Goal: Task Accomplishment & Management: Manage account settings

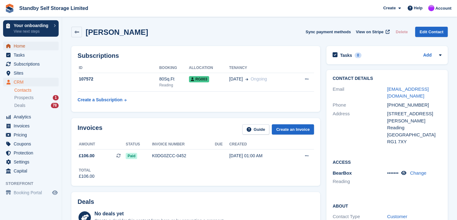
click at [19, 46] on span "Home" at bounding box center [32, 46] width 37 height 9
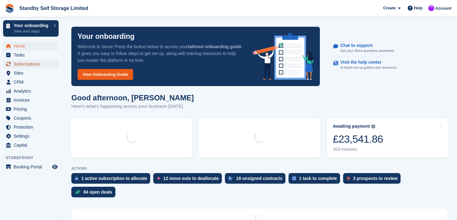
click at [22, 65] on span "Subscriptions" at bounding box center [32, 64] width 37 height 9
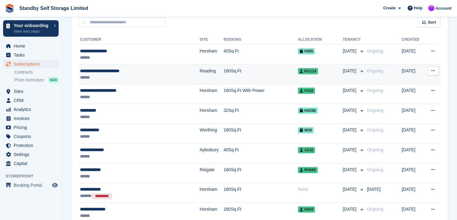
scroll to position [124, 0]
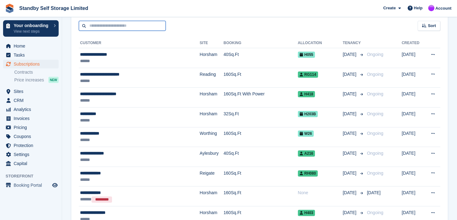
click at [116, 27] on input "text" at bounding box center [122, 26] width 87 height 10
type input "*****"
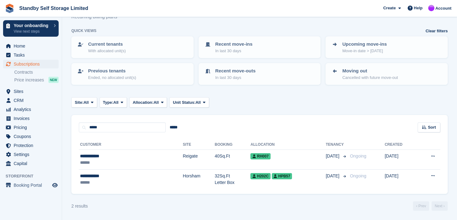
scroll to position [22, 0]
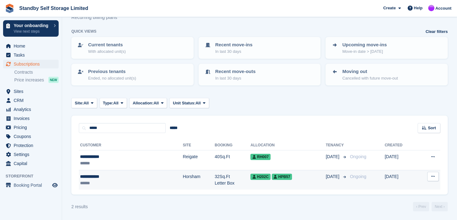
click at [215, 174] on td "32Sq.Ft Letter Box" at bounding box center [233, 180] width 36 height 20
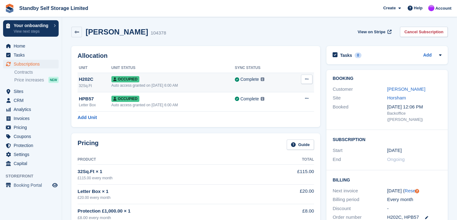
click at [306, 79] on icon at bounding box center [306, 79] width 3 height 4
click at [215, 81] on div "Occupied" at bounding box center [172, 79] width 123 height 7
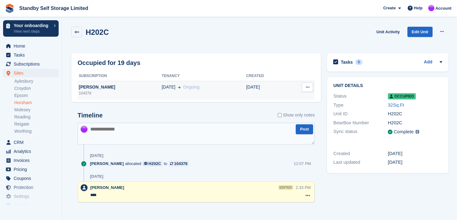
click at [262, 87] on td "29 Aug" at bounding box center [265, 90] width 39 height 19
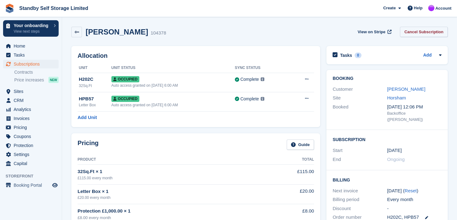
click at [413, 32] on link "Cancel Subscription" at bounding box center [424, 32] width 48 height 10
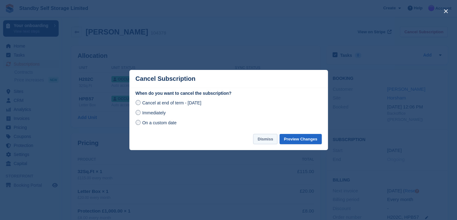
click at [261, 138] on button "Dismiss" at bounding box center [265, 139] width 24 height 10
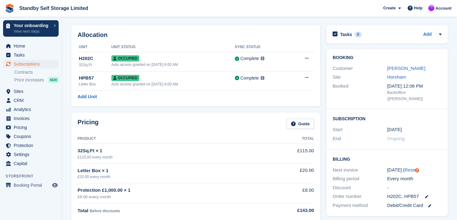
scroll to position [31, 0]
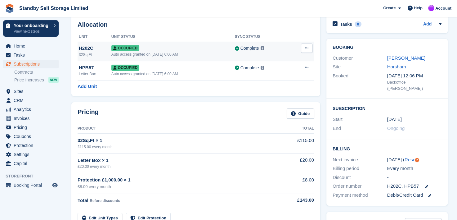
click at [207, 48] on div "Occupied" at bounding box center [172, 48] width 123 height 7
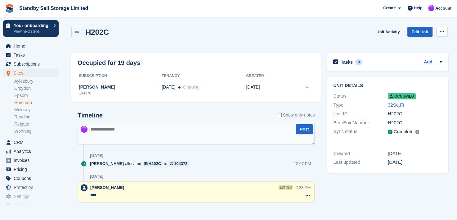
click at [440, 32] on icon at bounding box center [441, 31] width 3 height 4
click at [350, 34] on div "H202C Unit Activity Edit Unit Overlock Deallocate" at bounding box center [259, 36] width 376 height 18
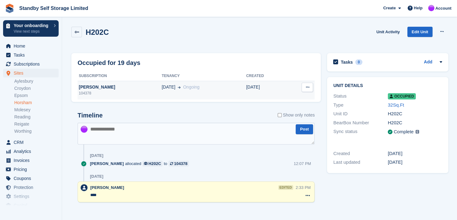
click at [127, 92] on div "104378" at bounding box center [120, 93] width 84 height 6
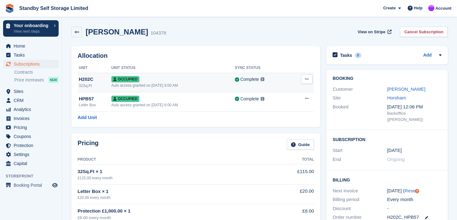
click at [201, 80] on div "Occupied" at bounding box center [172, 79] width 123 height 7
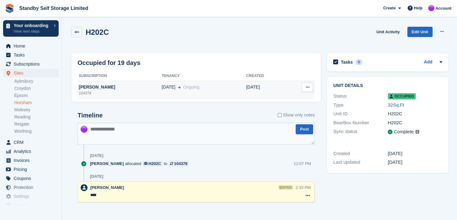
click at [278, 89] on td "[DATE]" at bounding box center [265, 90] width 39 height 19
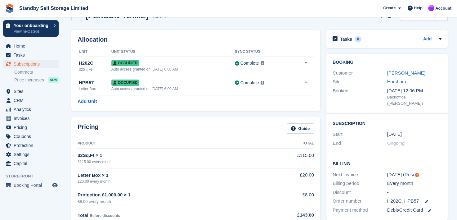
scroll to position [31, 0]
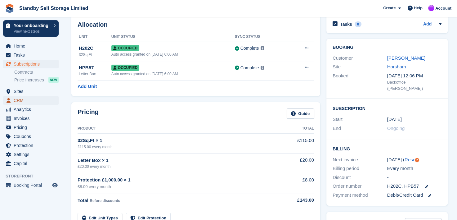
click at [18, 100] on span "CRM" at bounding box center [32, 100] width 37 height 9
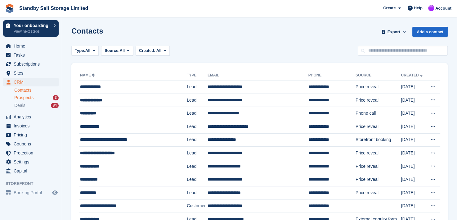
click at [23, 97] on span "Prospects" at bounding box center [23, 98] width 19 height 6
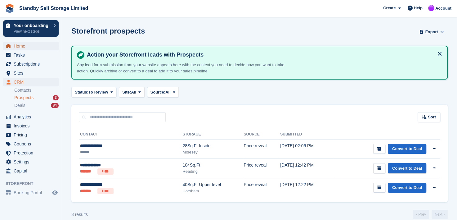
drag, startPoint x: 20, startPoint y: 44, endPoint x: 33, endPoint y: 45, distance: 13.7
click at [20, 44] on span "Home" at bounding box center [32, 46] width 37 height 9
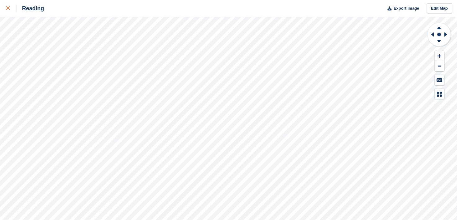
click at [8, 7] on icon at bounding box center [8, 8] width 4 height 4
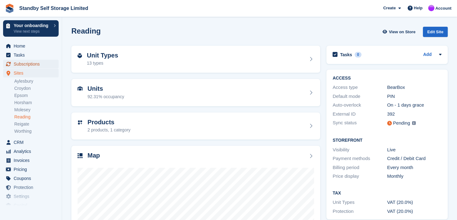
click at [26, 62] on span "Subscriptions" at bounding box center [32, 64] width 37 height 9
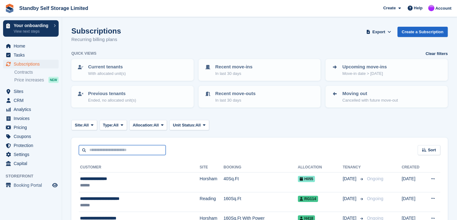
click at [107, 149] on input "text" at bounding box center [122, 150] width 87 height 10
type input "*****"
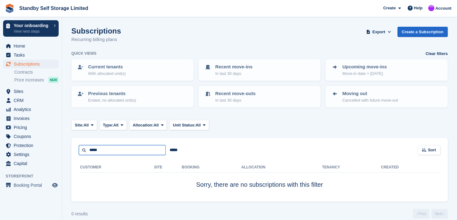
click at [93, 147] on input "*****" at bounding box center [122, 150] width 87 height 10
type input "*****"
drag, startPoint x: 105, startPoint y: 149, endPoint x: 64, endPoint y: 149, distance: 40.3
click at [64, 149] on section "Subscriptions Recurring billing plans Export Export Subscriptions Export a CSV …" at bounding box center [259, 113] width 395 height 227
click at [28, 63] on span "Subscriptions" at bounding box center [32, 64] width 37 height 9
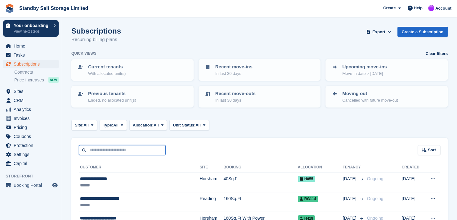
click at [94, 149] on input "text" at bounding box center [122, 150] width 87 height 10
type input "*****"
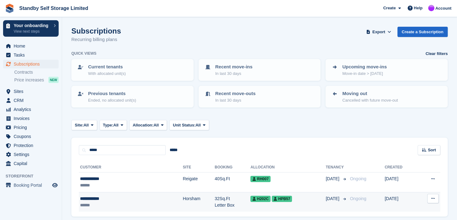
click at [87, 196] on div "**********" at bounding box center [108, 198] width 56 height 7
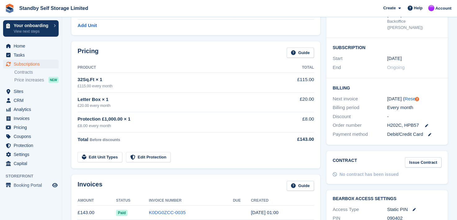
scroll to position [93, 0]
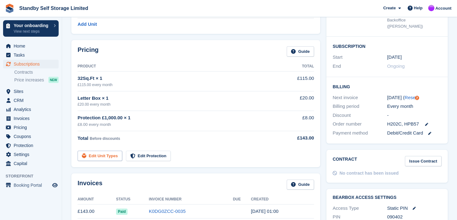
click at [101, 156] on link "Edit Unit Types" at bounding box center [100, 155] width 45 height 10
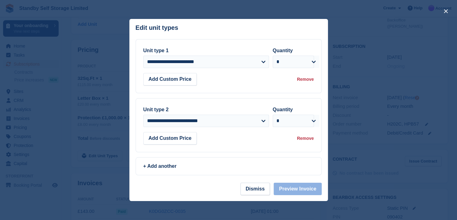
click at [304, 80] on div "Remove" at bounding box center [305, 79] width 17 height 7
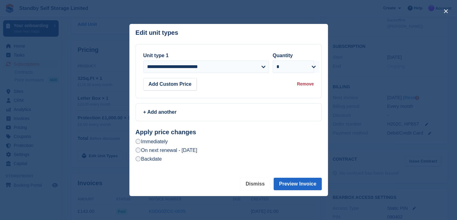
click at [256, 184] on button "Dismiss" at bounding box center [254, 183] width 29 height 12
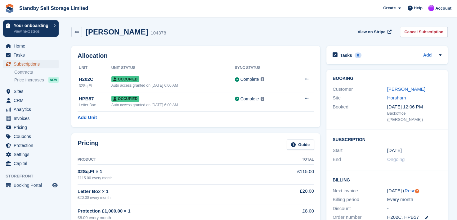
click at [27, 65] on span "Subscriptions" at bounding box center [32, 64] width 37 height 9
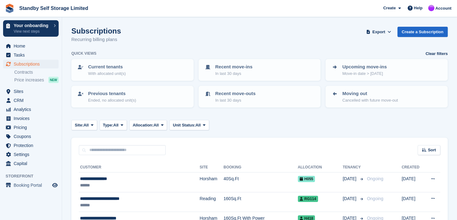
click at [130, 149] on input "text" at bounding box center [122, 150] width 87 height 10
type input "*****"
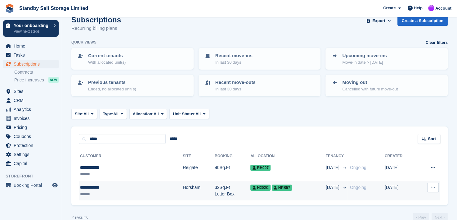
scroll to position [22, 0]
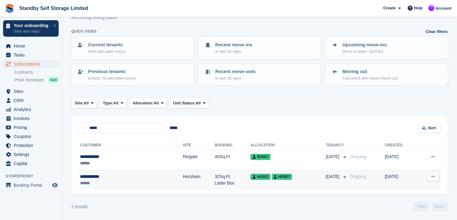
click at [123, 177] on div "**********" at bounding box center [108, 176] width 56 height 7
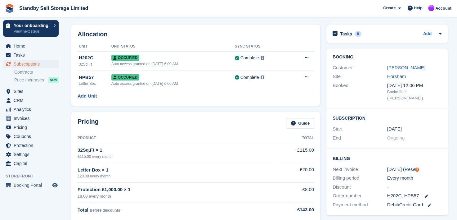
scroll to position [62, 0]
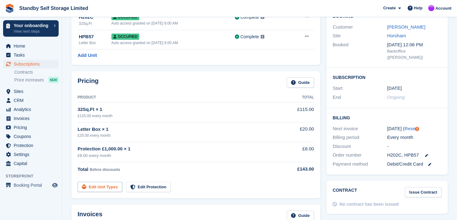
click at [103, 188] on link "Edit Unit Types" at bounding box center [100, 186] width 45 height 10
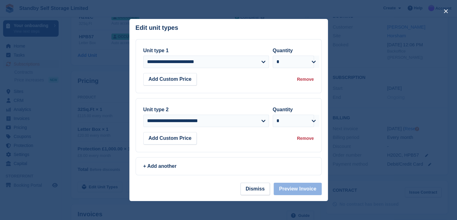
click at [305, 81] on div "Remove" at bounding box center [305, 79] width 17 height 7
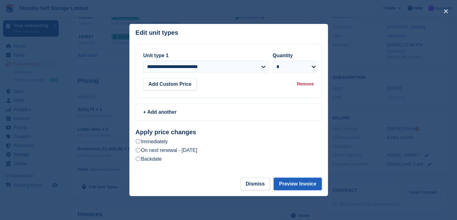
click at [301, 184] on button "Preview Invoice" at bounding box center [298, 183] width 48 height 12
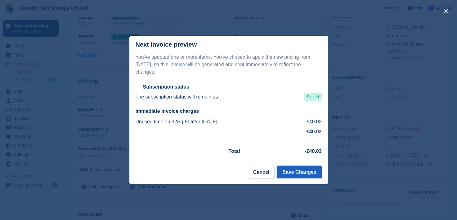
drag, startPoint x: 301, startPoint y: 169, endPoint x: 155, endPoint y: 171, distance: 145.8
click at [300, 169] on button "Save Changes" at bounding box center [299, 172] width 44 height 12
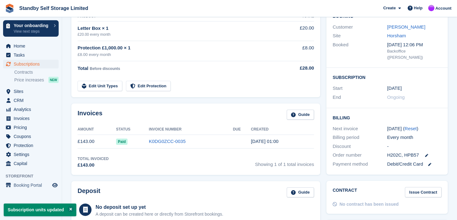
scroll to position [0, 0]
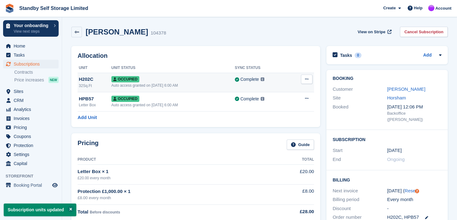
click at [304, 78] on button at bounding box center [306, 78] width 11 height 9
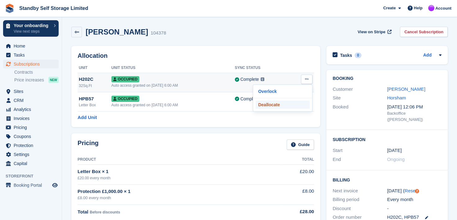
click at [267, 104] on p "Deallocate" at bounding box center [283, 104] width 54 height 8
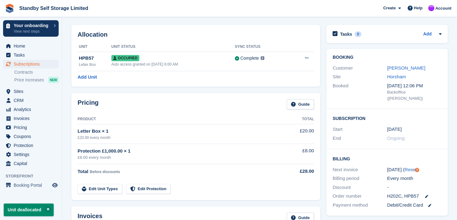
scroll to position [31, 0]
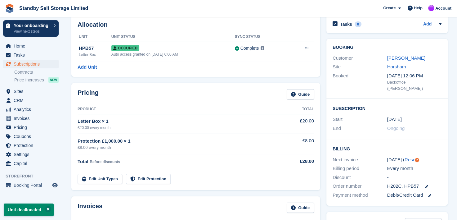
drag, startPoint x: 147, startPoint y: 178, endPoint x: 131, endPoint y: 180, distance: 15.7
click at [146, 178] on link "Edit Protection" at bounding box center [148, 179] width 45 height 10
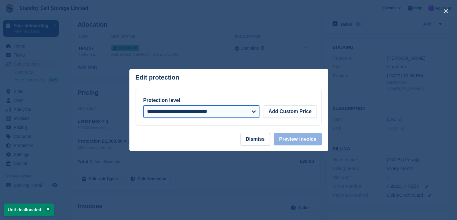
click at [255, 111] on select "**********" at bounding box center [201, 111] width 116 height 12
select select
click at [143, 105] on select "**********" at bounding box center [201, 111] width 116 height 12
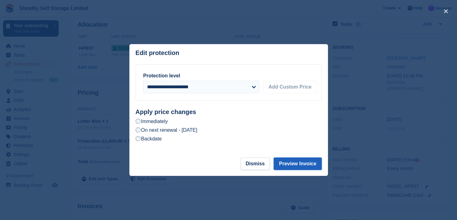
click at [296, 162] on button "Preview Invoice" at bounding box center [298, 163] width 48 height 12
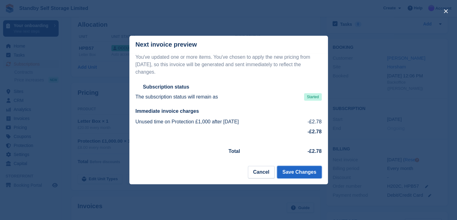
click at [298, 168] on button "Save Changes" at bounding box center [299, 172] width 44 height 12
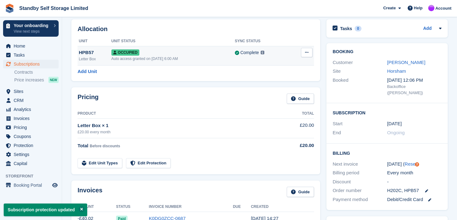
scroll to position [0, 0]
